Goal: Information Seeking & Learning: Learn about a topic

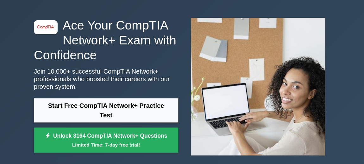
scroll to position [57, 0]
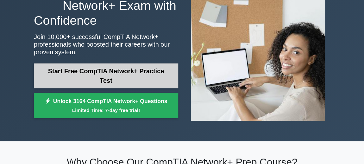
click at [155, 74] on link "Start Free CompTIA Network+ Practice Test" at bounding box center [106, 75] width 144 height 25
